Goal: Information Seeking & Learning: Understand process/instructions

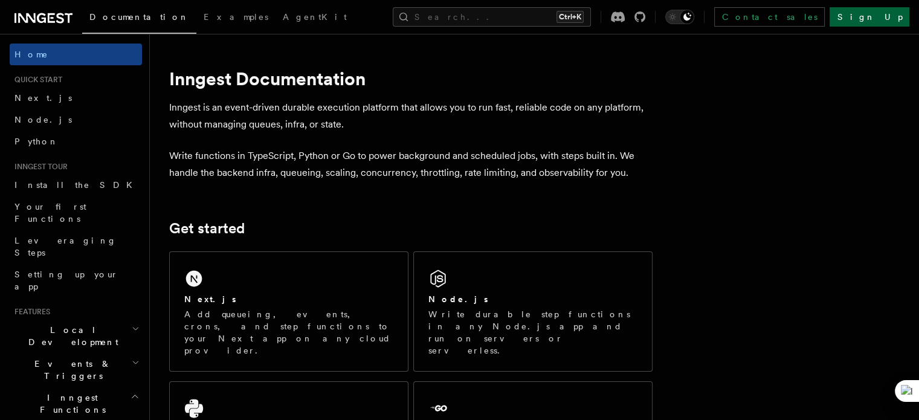
click at [881, 10] on link "Sign Up" at bounding box center [870, 16] width 80 height 19
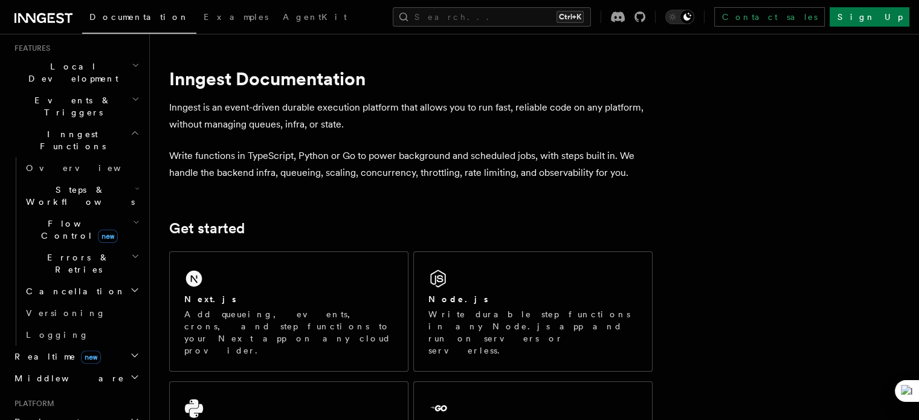
scroll to position [263, 0]
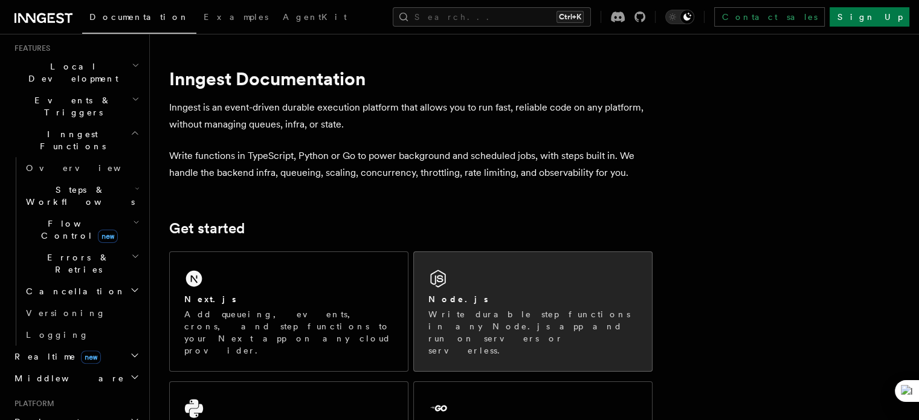
click at [515, 297] on div "Node.js" at bounding box center [532, 299] width 209 height 13
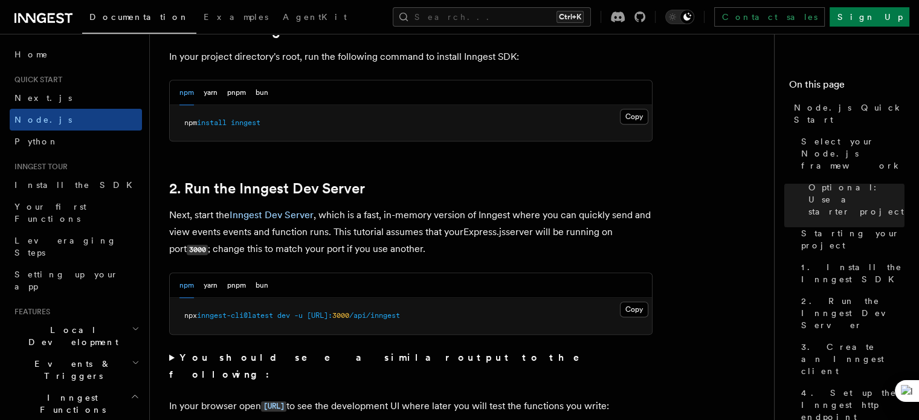
scroll to position [811, 0]
drag, startPoint x: 276, startPoint y: 123, endPoint x: 181, endPoint y: 131, distance: 95.2
click at [181, 131] on pre "npm install inngest" at bounding box center [411, 124] width 482 height 36
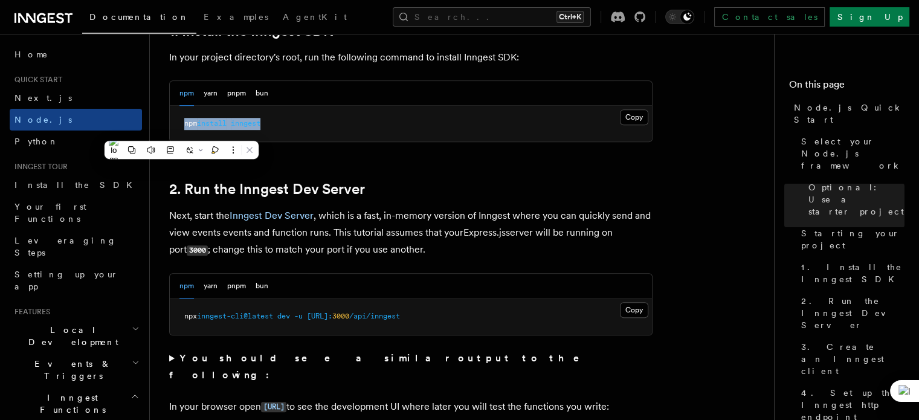
copy span "npm install inngest"
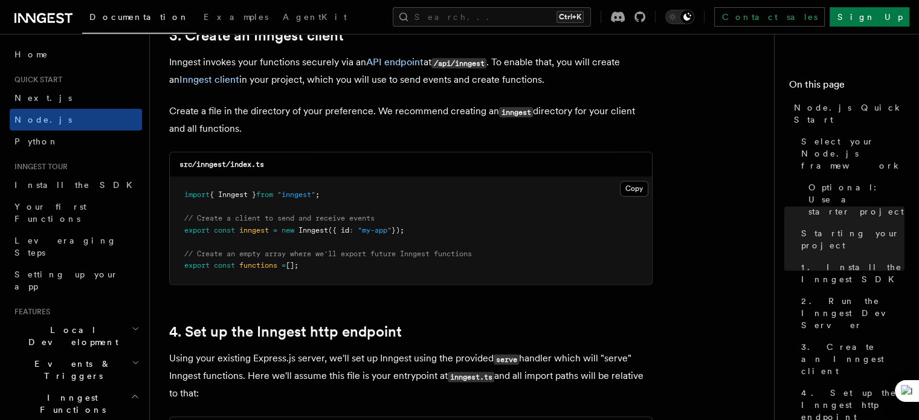
scroll to position [1563, 0]
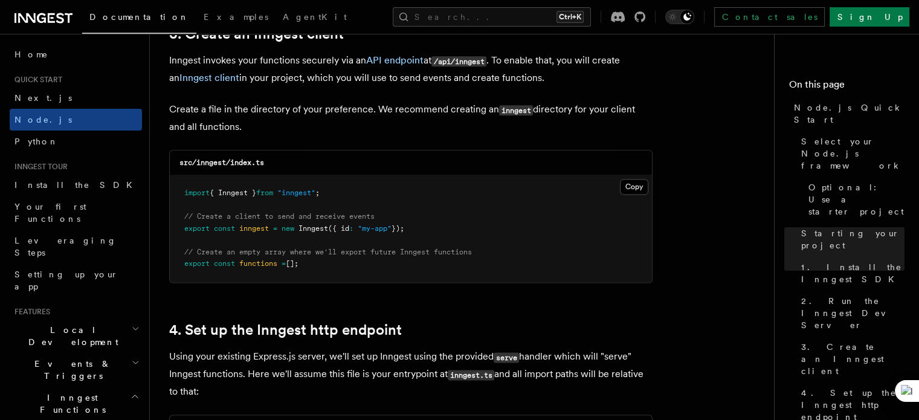
drag, startPoint x: 321, startPoint y: 259, endPoint x: 179, endPoint y: 192, distance: 157.0
click at [179, 192] on pre "import { Inngest } from "inngest" ; // Create a client to send and receive even…" at bounding box center [411, 228] width 482 height 107
copy code "import { Inngest } from "inngest" ; // Create a client to send and receive even…"
